Goal: Find specific page/section: Find specific page/section

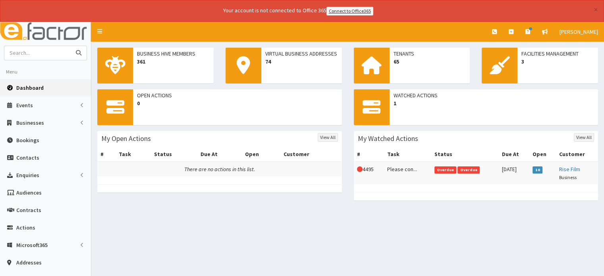
drag, startPoint x: 0, startPoint y: 0, endPoint x: 31, endPoint y: 52, distance: 60.7
click at [31, 52] on input "text" at bounding box center [37, 53] width 67 height 14
type input "[PERSON_NAME] Pharma"
click at [81, 50] on icon "submit" at bounding box center [79, 53] width 6 height 6
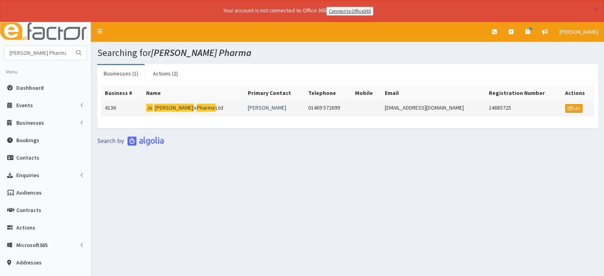
click at [258, 106] on link "Mohammed Moyeed" at bounding box center [267, 107] width 39 height 7
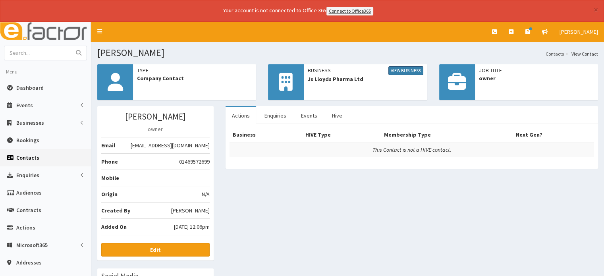
click at [402, 71] on link "View Business" at bounding box center [406, 70] width 35 height 9
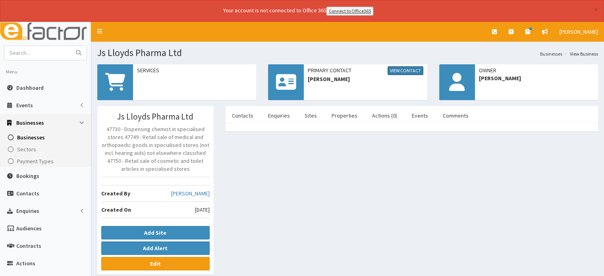
click at [408, 66] on link "View Contact" at bounding box center [406, 70] width 36 height 9
